Goal: Information Seeking & Learning: Stay updated

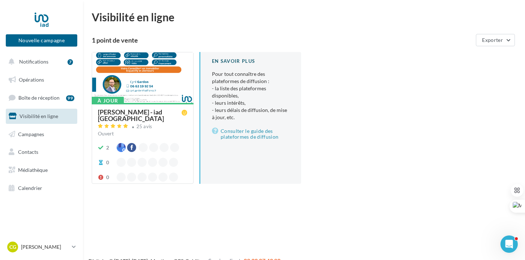
click at [147, 112] on div "[PERSON_NAME] - iad [GEOGRAPHIC_DATA]" at bounding box center [140, 115] width 84 height 13
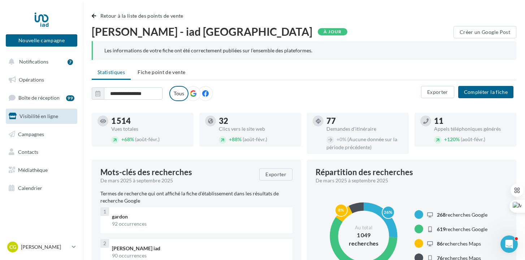
click at [196, 96] on label at bounding box center [193, 93] width 15 height 15
click at [46, 65] on button "Notifications 7" at bounding box center [40, 61] width 72 height 15
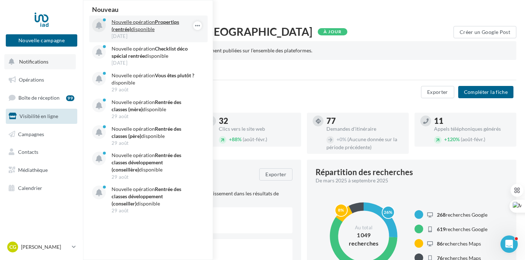
click at [161, 23] on strong "Propertips (rentrée)" at bounding box center [146, 25] width 68 height 13
